Goal: Entertainment & Leisure: Consume media (video, audio)

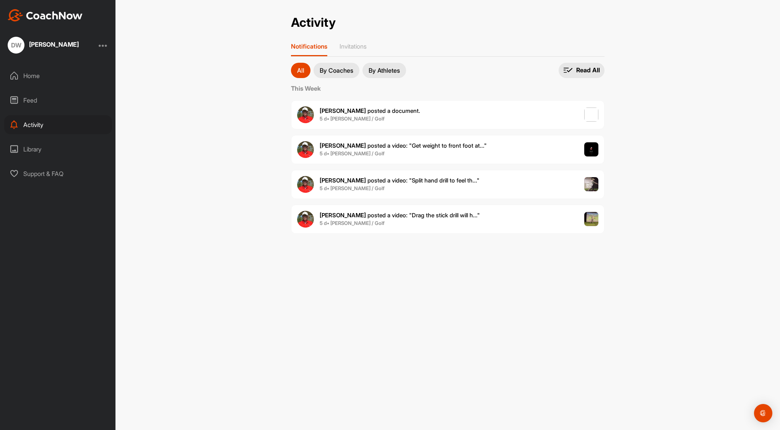
click at [33, 148] on div "Library" at bounding box center [58, 149] width 108 height 19
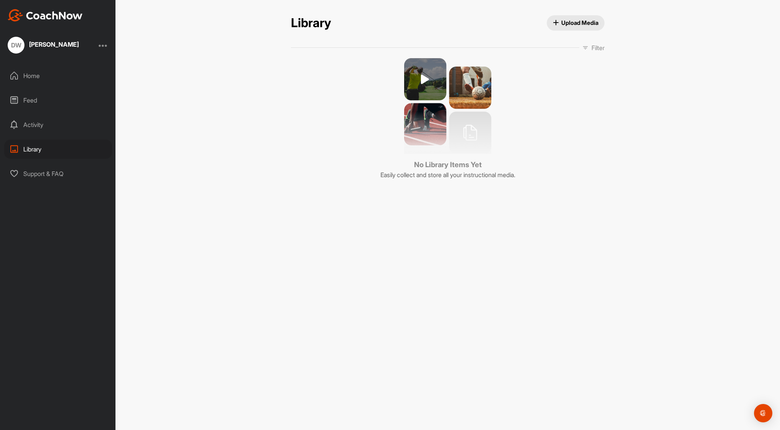
click at [30, 75] on div "Home" at bounding box center [58, 75] width 108 height 19
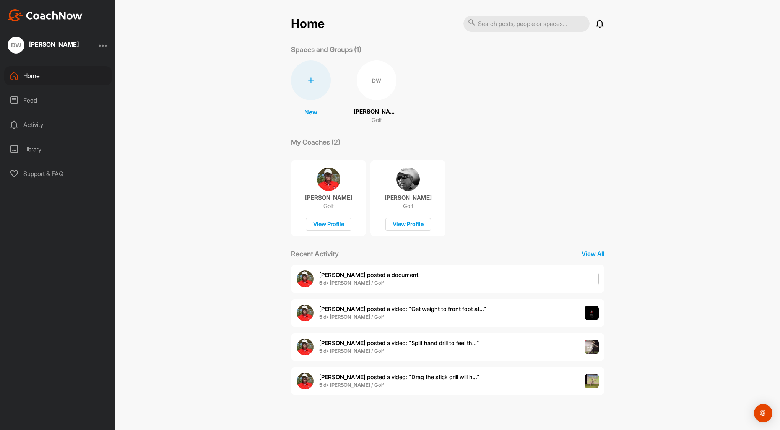
click at [370, 109] on p "[PERSON_NAME]" at bounding box center [377, 111] width 46 height 9
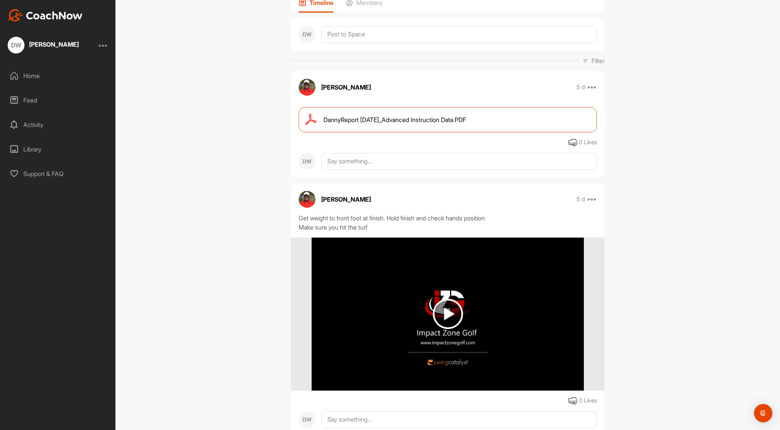
scroll to position [59, 0]
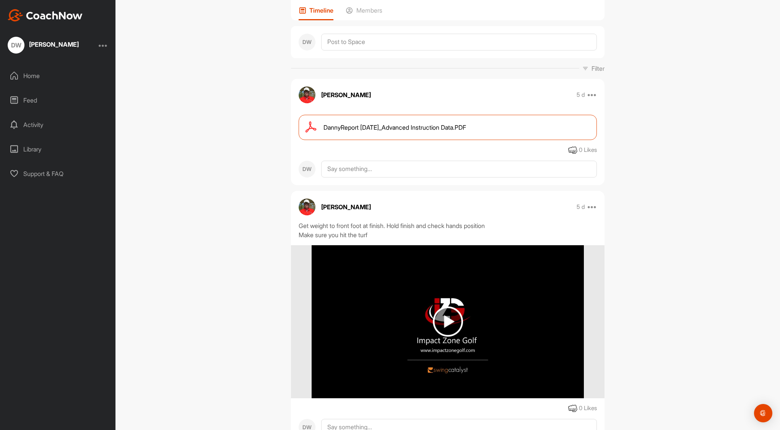
click at [447, 325] on img at bounding box center [448, 321] width 30 height 30
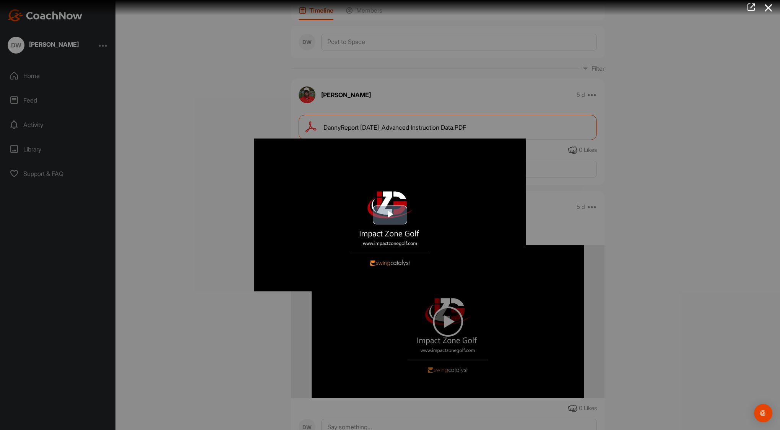
click at [390, 215] on span "Video Player" at bounding box center [390, 215] width 0 height 0
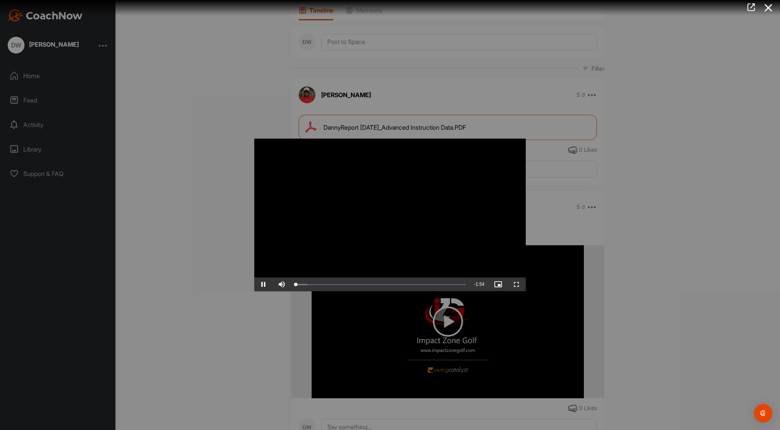
click at [518, 283] on div "Video Player is loading. Play Video Pause Skip Backward Skip Forward Mute Curre…" at bounding box center [390, 214] width 272 height 153
click at [518, 285] on span "Video Player" at bounding box center [517, 285] width 18 height 0
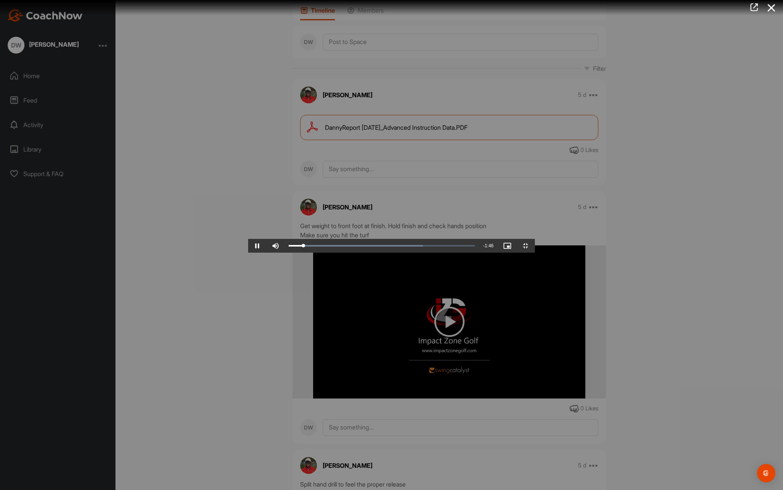
click at [248, 252] on video "Video Player" at bounding box center [391, 244] width 287 height 15
drag, startPoint x: 242, startPoint y: 363, endPoint x: 220, endPoint y: 368, distance: 22.5
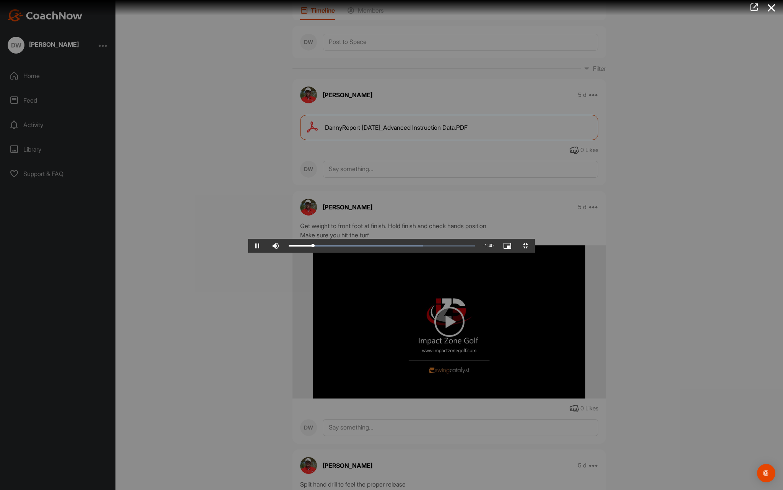
click at [248, 252] on video "Video Player" at bounding box center [391, 244] width 287 height 15
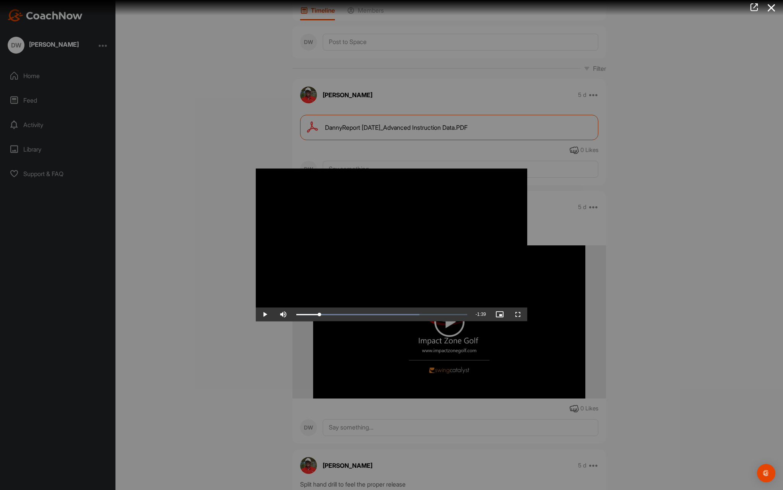
click at [218, 329] on div at bounding box center [391, 245] width 783 height 490
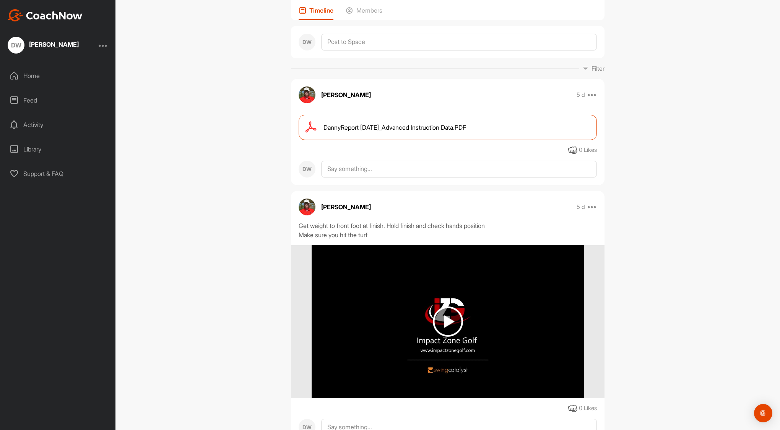
click at [433, 314] on img at bounding box center [448, 321] width 30 height 30
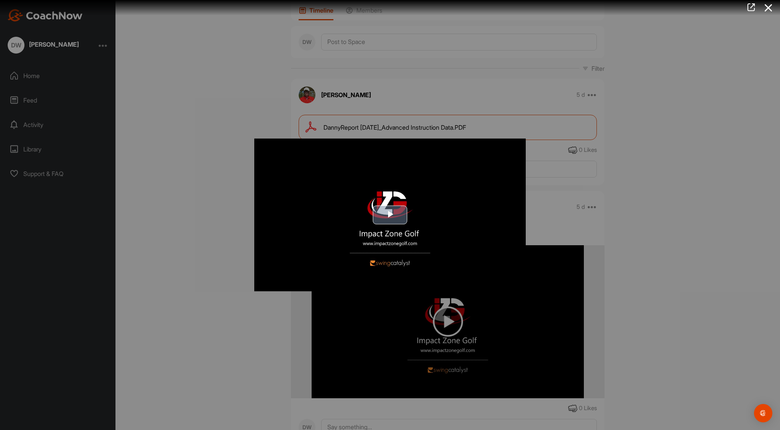
click at [390, 215] on span "Video Player" at bounding box center [390, 215] width 0 height 0
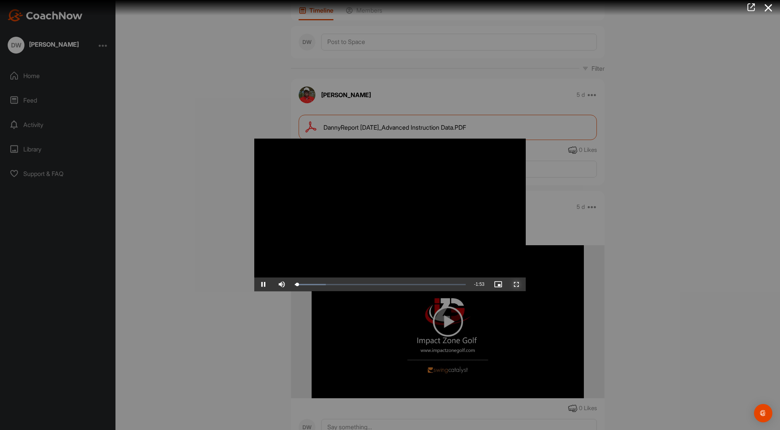
click at [515, 285] on span "Video Player" at bounding box center [517, 285] width 18 height 0
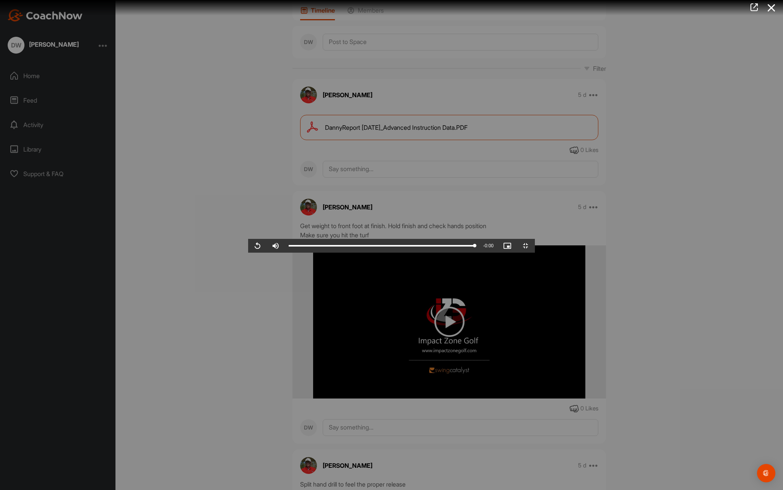
click at [535, 252] on video "Video Player" at bounding box center [391, 244] width 287 height 15
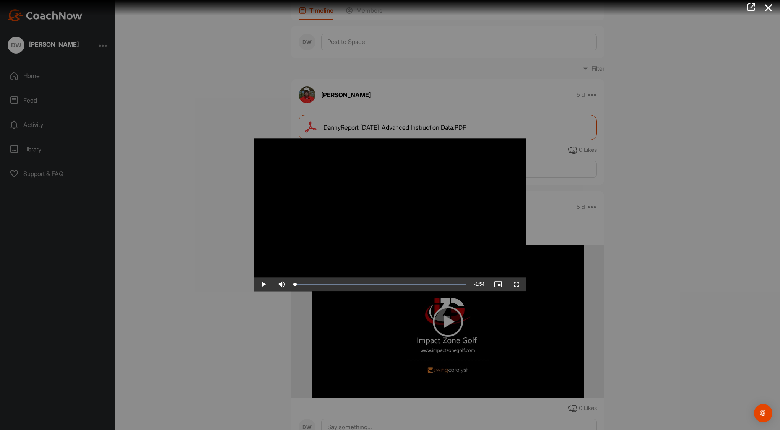
click at [777, 13] on div at bounding box center [387, 7] width 786 height 15
click at [776, 417] on div at bounding box center [390, 215] width 780 height 430
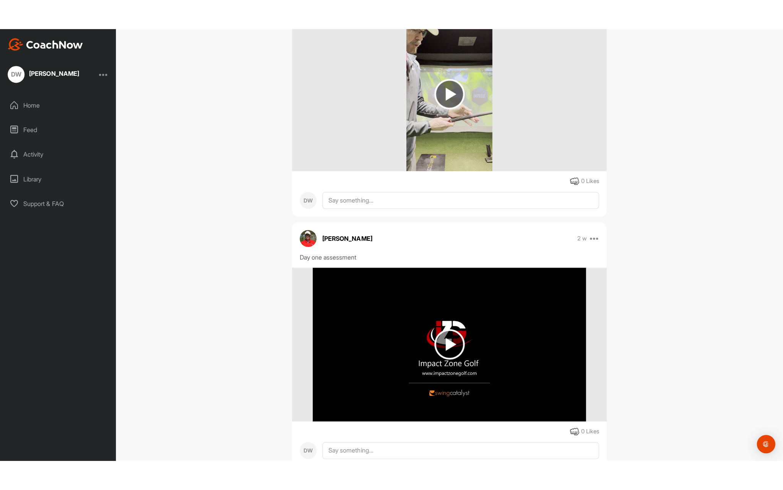
scroll to position [2086, 0]
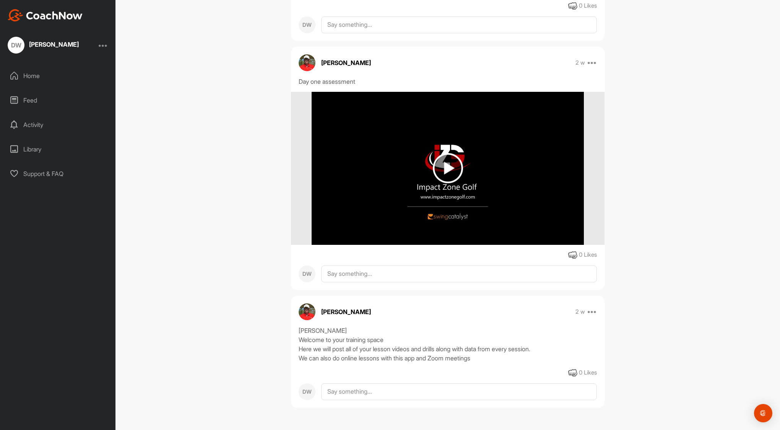
click at [449, 164] on img at bounding box center [448, 168] width 30 height 30
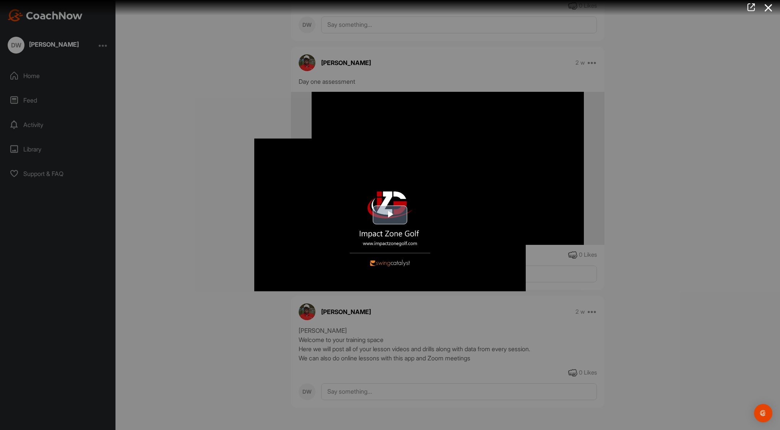
click at [390, 215] on span "Video Player" at bounding box center [390, 215] width 0 height 0
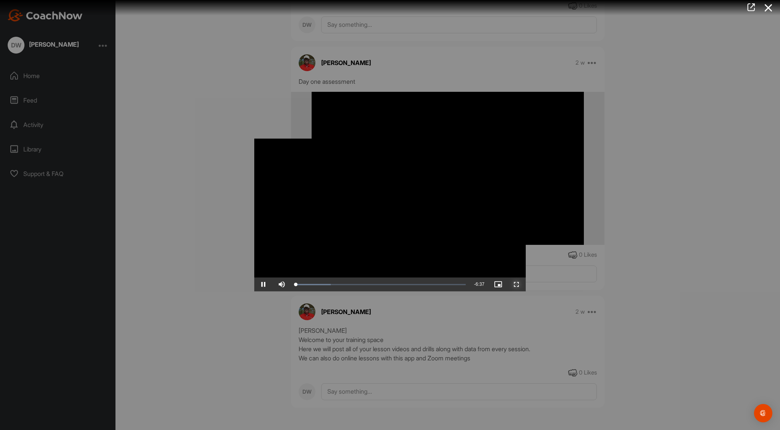
click at [512, 285] on span "Video Player" at bounding box center [517, 285] width 18 height 0
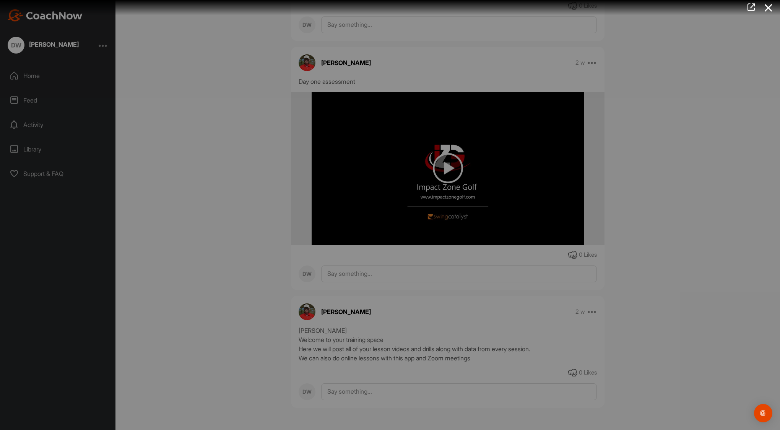
scroll to position [2027, 0]
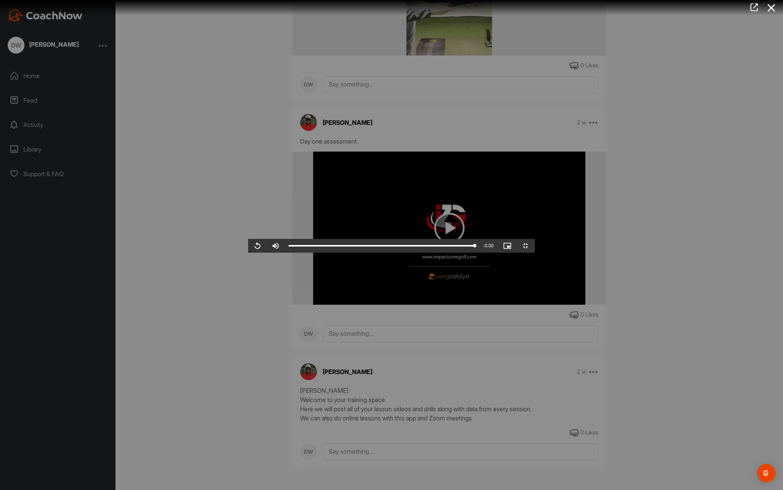
click at [535, 252] on video "Video Player" at bounding box center [391, 244] width 287 height 15
click at [535, 237] on video "Video Player" at bounding box center [391, 244] width 287 height 15
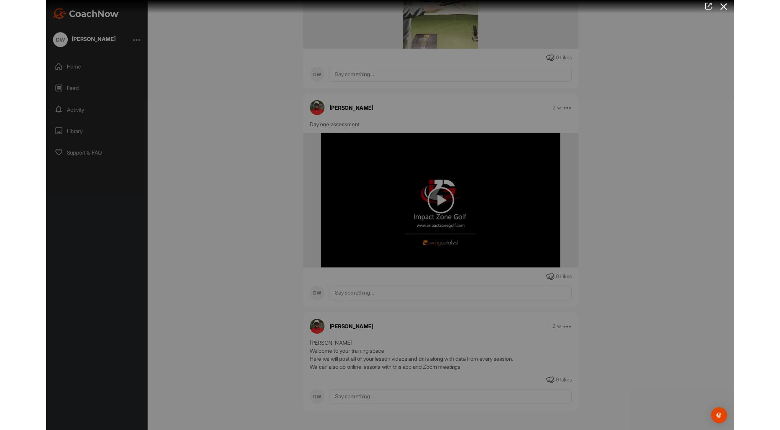
scroll to position [2086, 0]
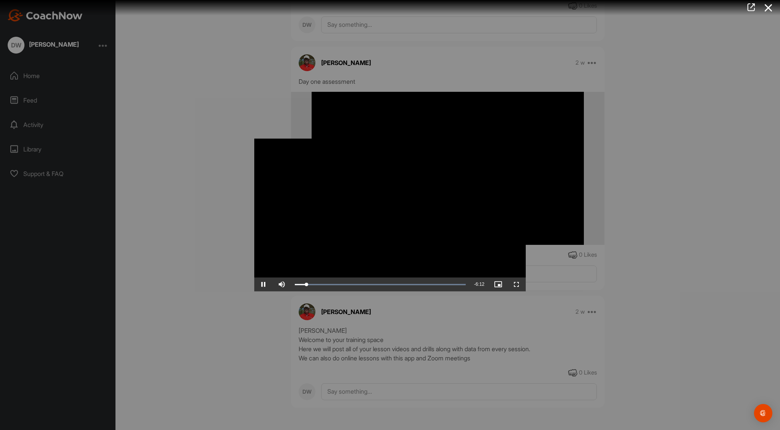
click at [524, 139] on video "Video Player" at bounding box center [390, 214] width 272 height 153
click at [777, 269] on div at bounding box center [390, 215] width 780 height 430
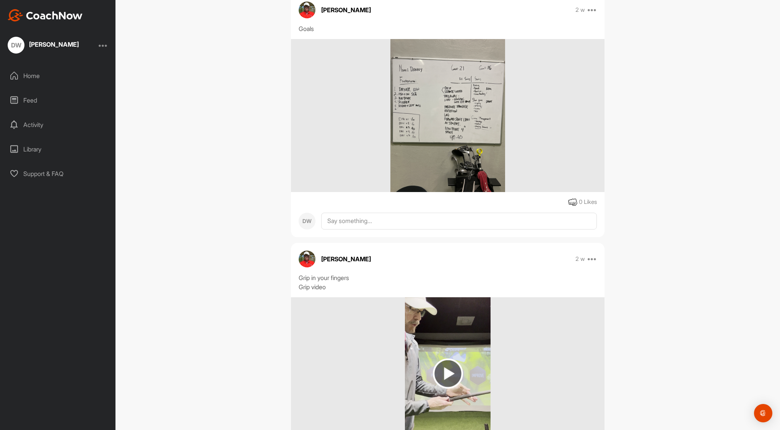
scroll to position [1627, 0]
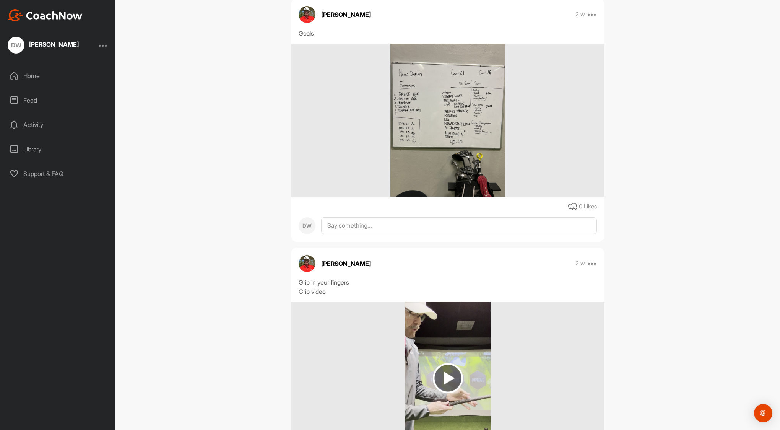
click at [448, 118] on img at bounding box center [448, 120] width 115 height 153
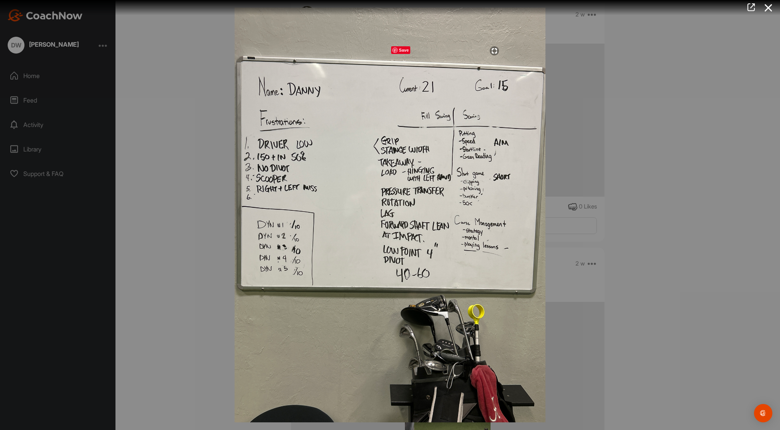
click at [422, 277] on img at bounding box center [390, 215] width 326 height 430
click at [769, 8] on icon at bounding box center [769, 8] width 18 height 14
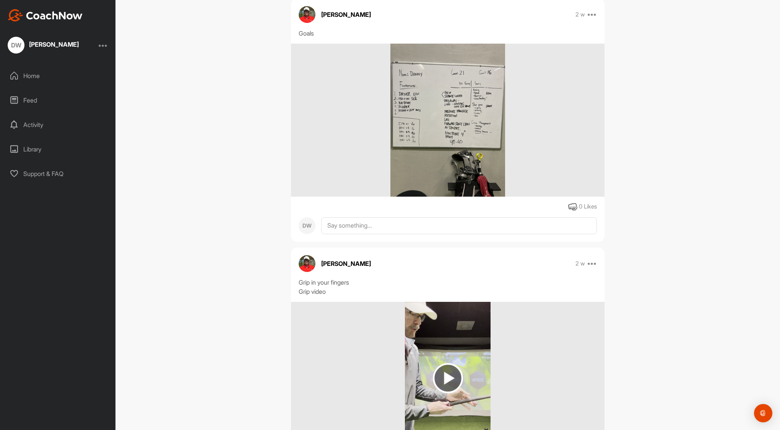
scroll to position [1251, 0]
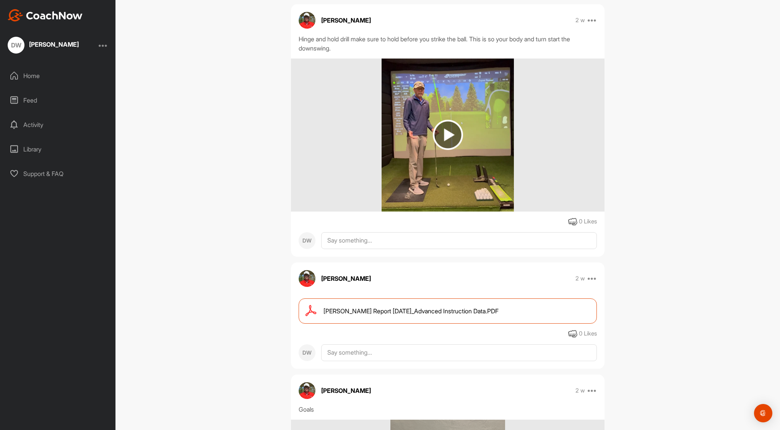
click at [451, 132] on img at bounding box center [448, 135] width 30 height 30
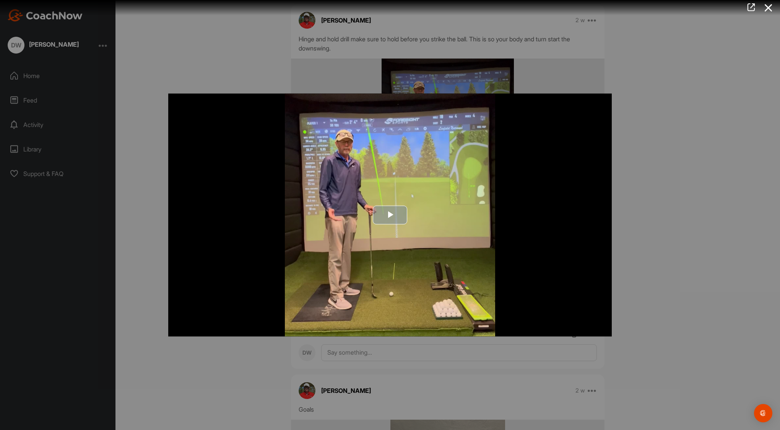
click at [390, 215] on span "Video Player" at bounding box center [390, 215] width 0 height 0
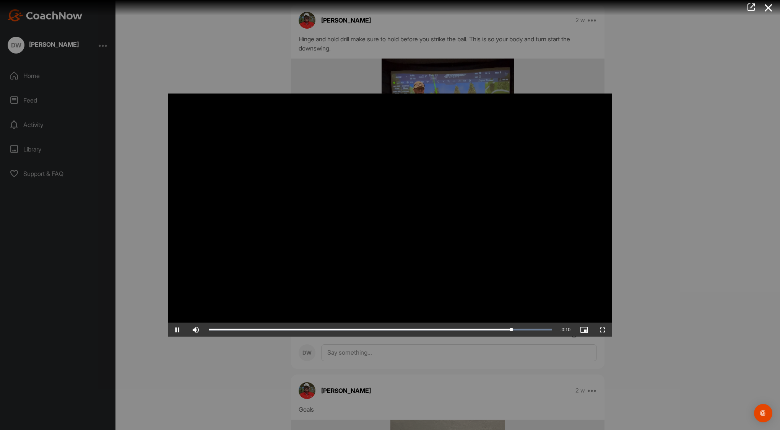
click at [653, 155] on div at bounding box center [390, 215] width 780 height 430
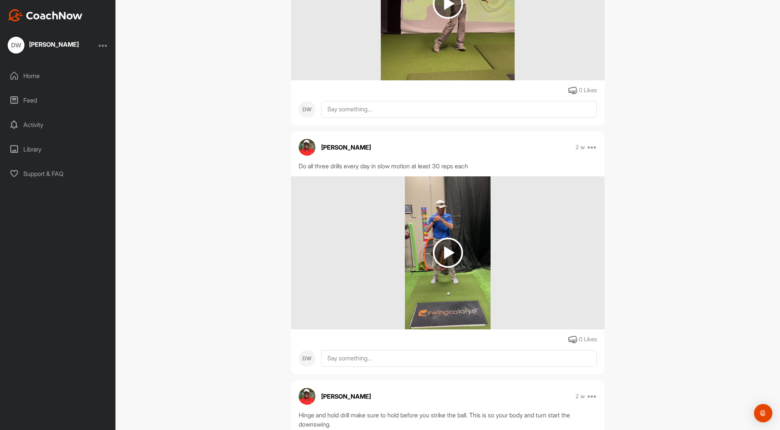
scroll to position [499, 0]
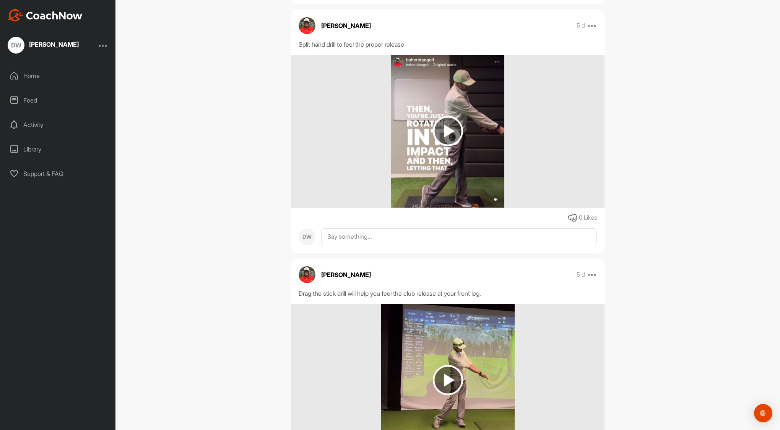
click at [446, 378] on img at bounding box center [448, 380] width 30 height 30
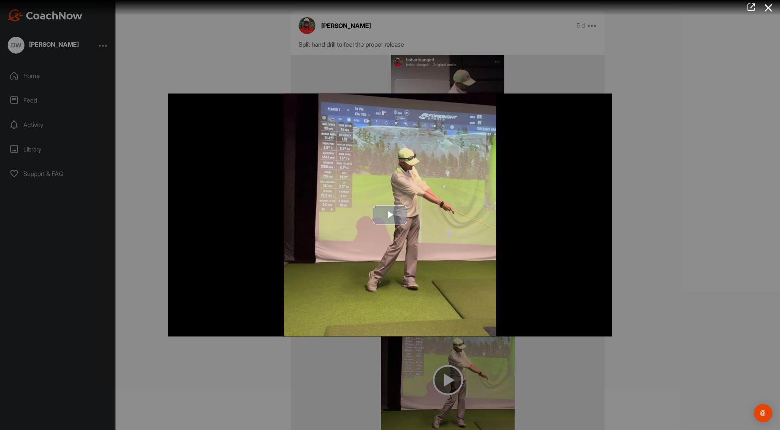
click at [390, 215] on span "Video Player" at bounding box center [390, 215] width 0 height 0
